Goal: Information Seeking & Learning: Learn about a topic

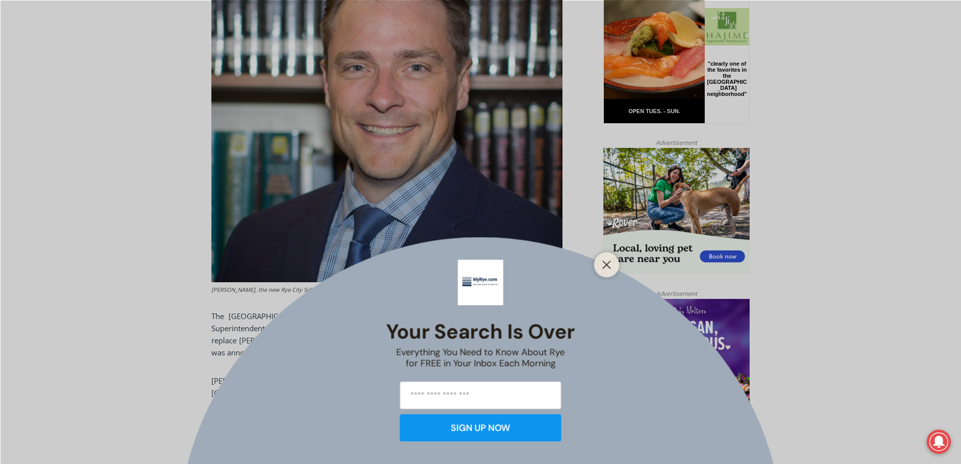
scroll to position [553, 0]
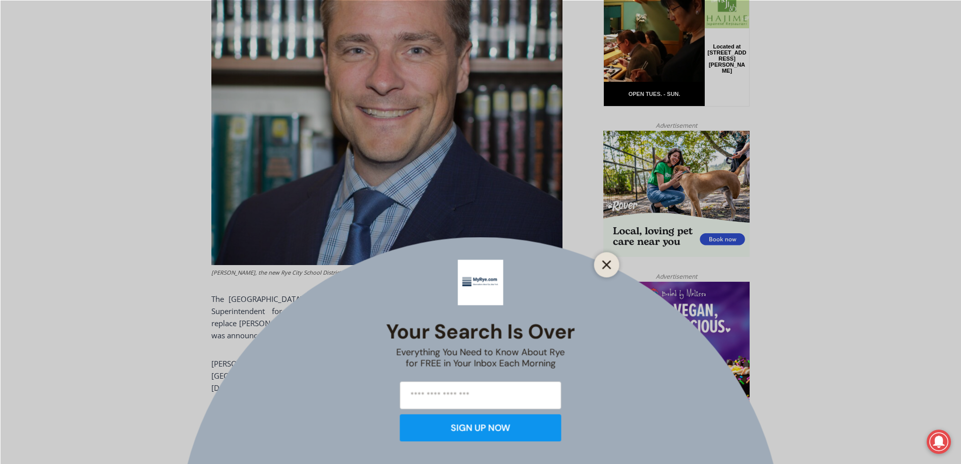
click at [605, 262] on line "Close" at bounding box center [606, 264] width 7 height 7
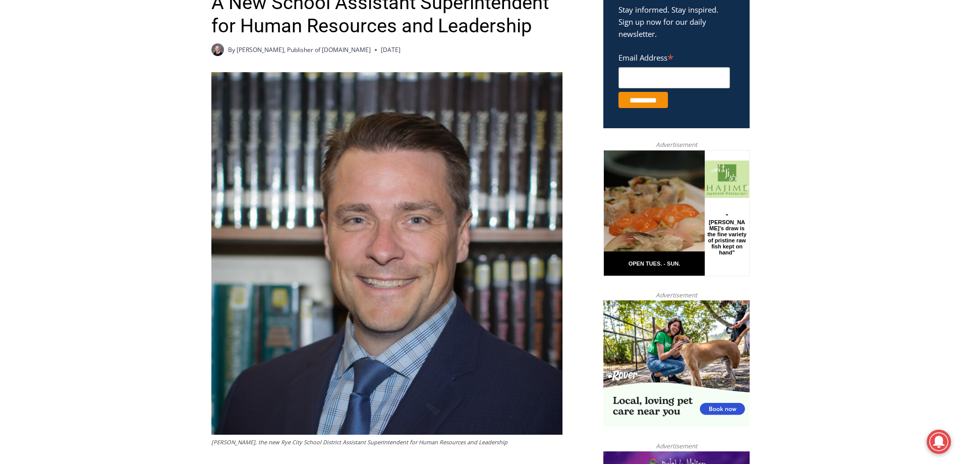
scroll to position [378, 0]
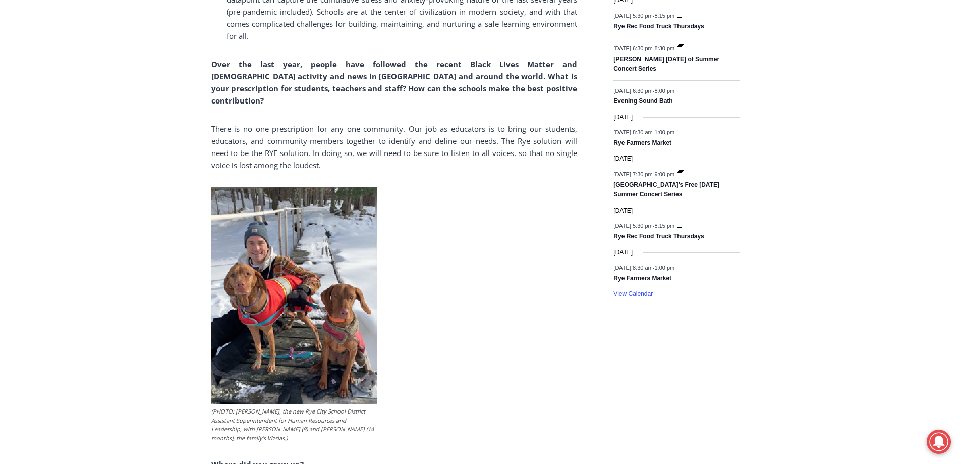
scroll to position [1463, 0]
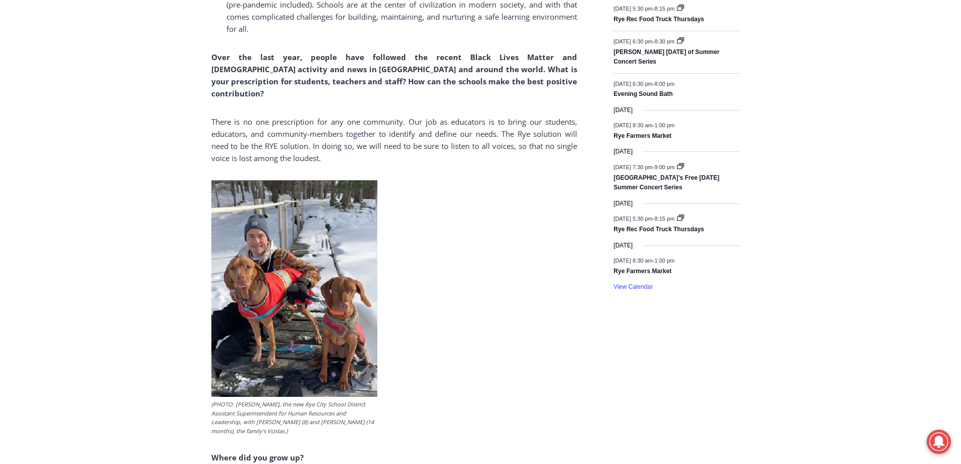
click at [304, 265] on img at bounding box center [294, 288] width 166 height 216
